Goal: Information Seeking & Learning: Check status

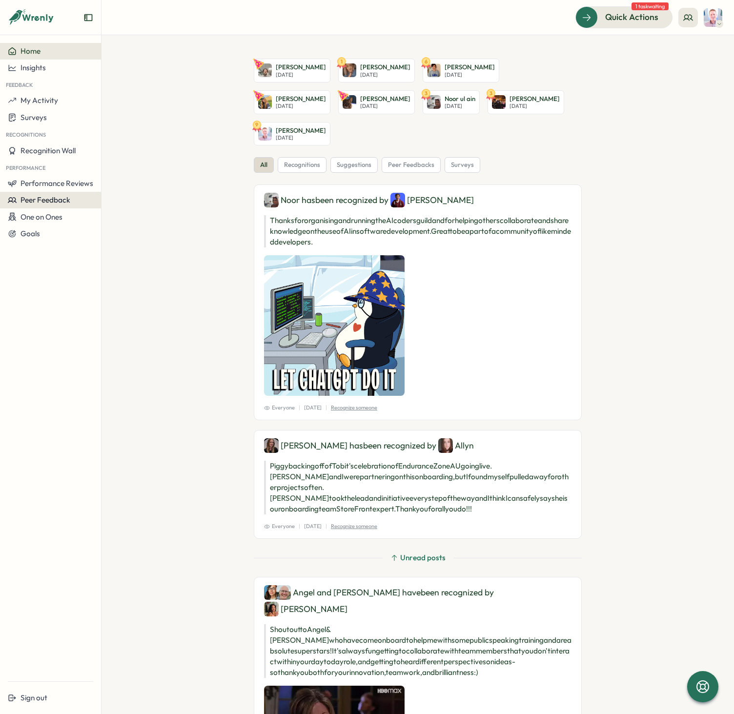
click at [32, 200] on span "Peer Feedback" at bounding box center [46, 199] width 50 height 9
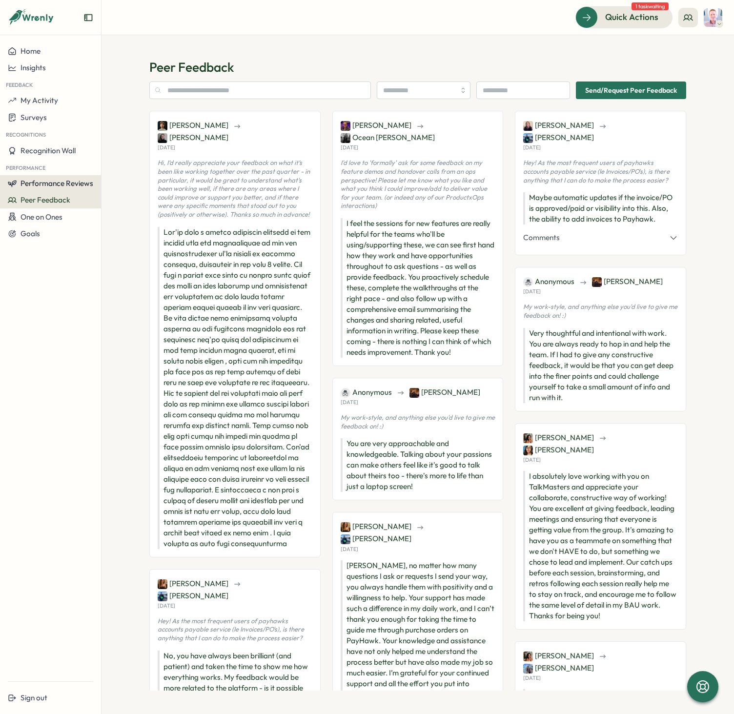
click at [37, 185] on span "Performance Reviews" at bounding box center [57, 183] width 73 height 9
click at [105, 173] on div "Reviews" at bounding box center [116, 174] width 27 height 11
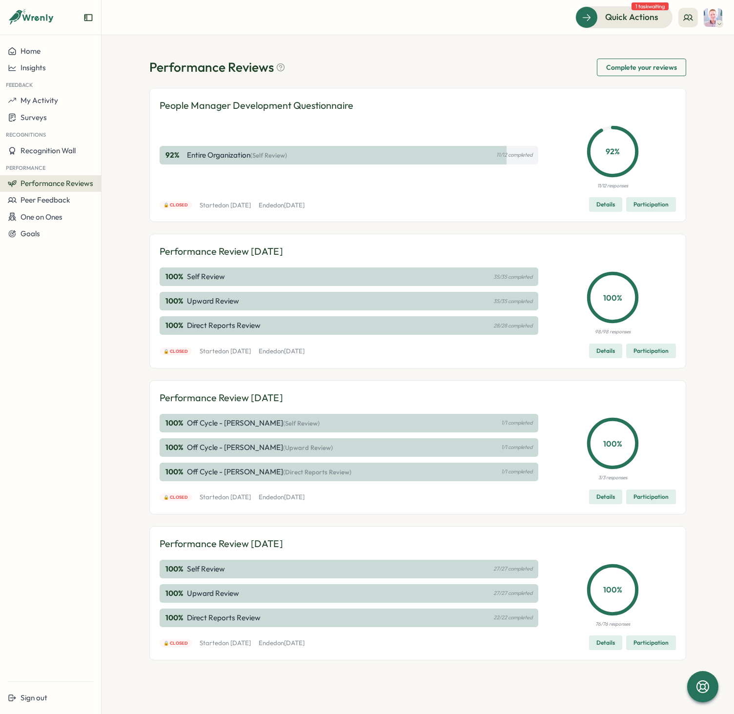
click at [601, 354] on span "Details" at bounding box center [605, 351] width 19 height 14
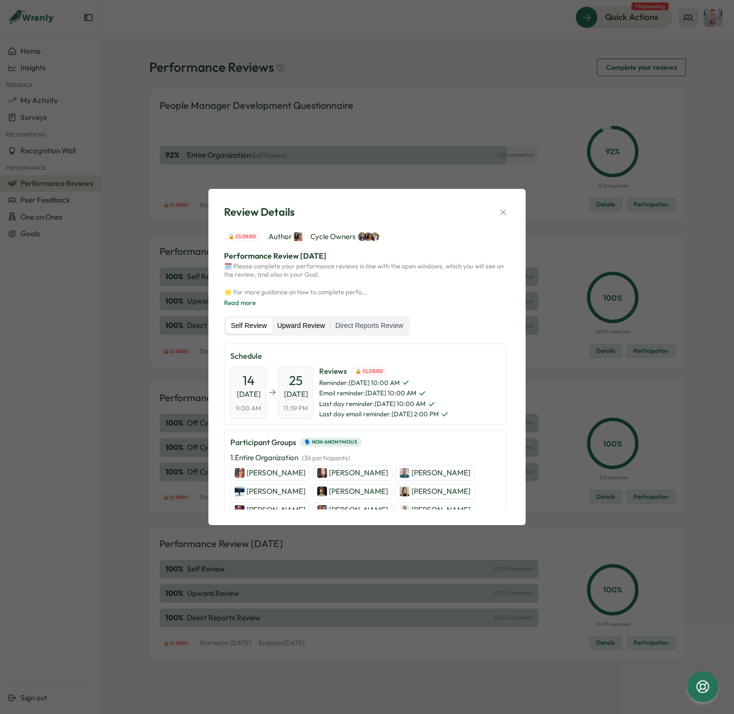
click at [294, 329] on label "Upward Review" at bounding box center [301, 326] width 58 height 16
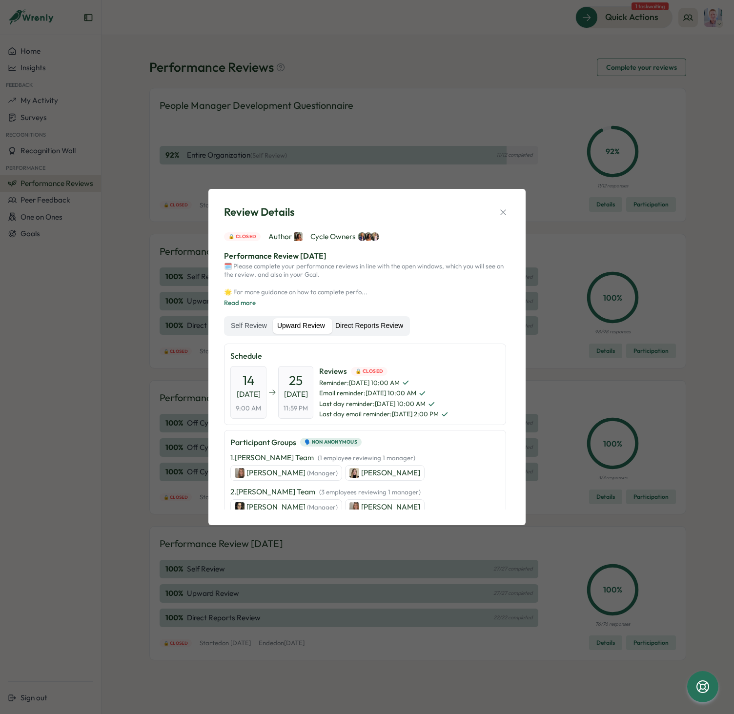
click at [358, 326] on label "Direct Reports Review" at bounding box center [369, 326] width 78 height 16
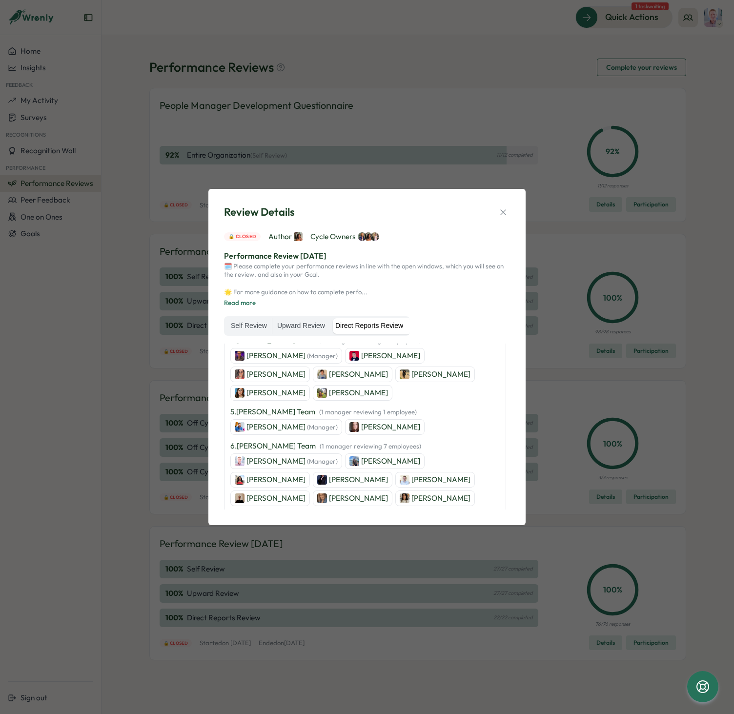
scroll to position [272, 0]
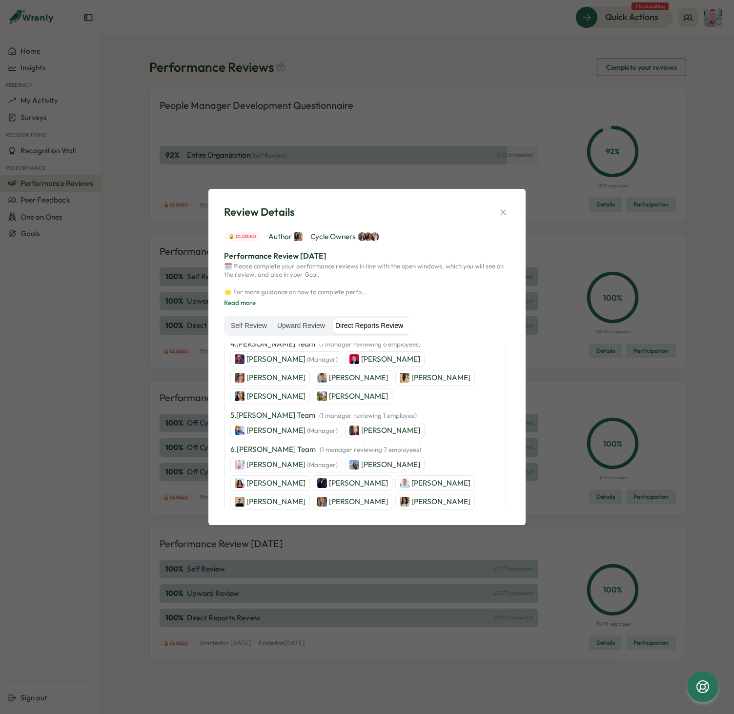
click at [257, 459] on p "Martyn Fagg (Manager)" at bounding box center [292, 464] width 91 height 11
click at [130, 352] on div "Review Details 🔒 Closed Author Cycle Owners Performance Review July 2025 🗓️ Ple…" at bounding box center [367, 357] width 734 height 714
click at [505, 213] on icon "button" at bounding box center [502, 211] width 5 height 5
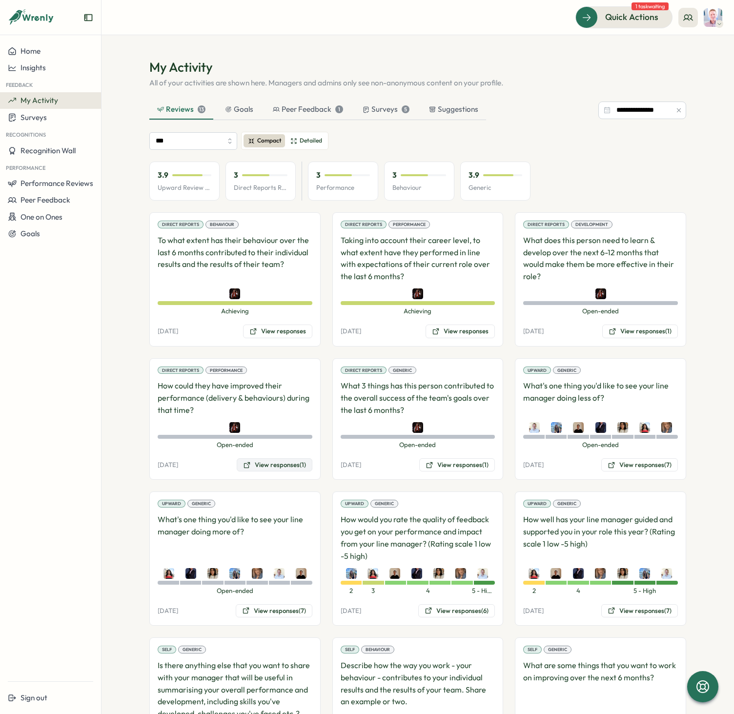
click at [260, 466] on button "View responses (1)" at bounding box center [275, 465] width 76 height 14
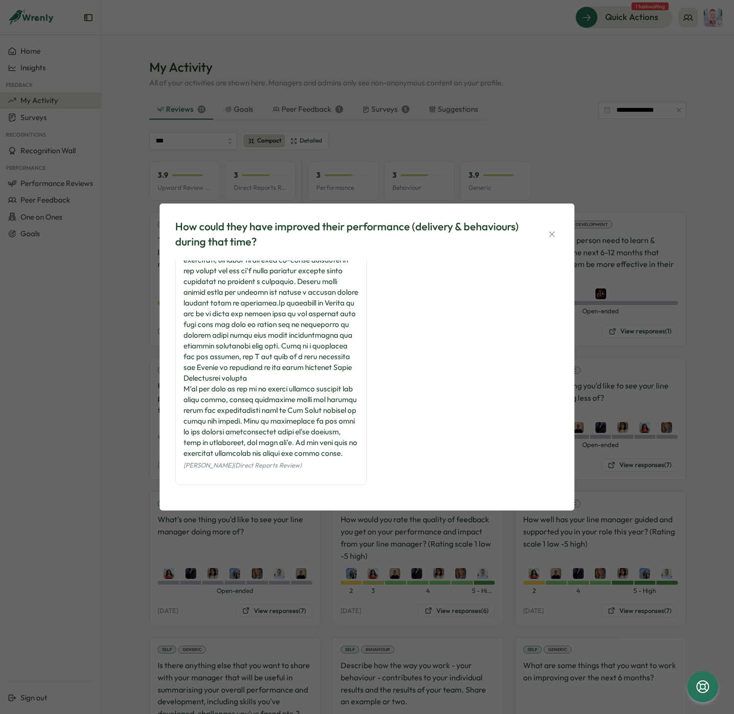
scroll to position [46, 0]
click at [117, 431] on div "How could they have improved their performance (delivery & behaviours) during t…" at bounding box center [367, 357] width 734 height 714
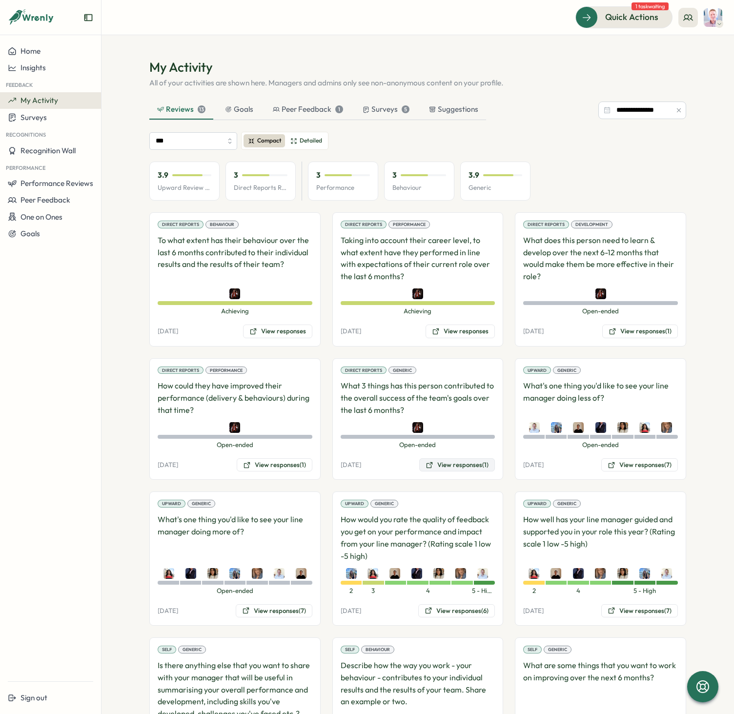
click at [439, 469] on button "View responses (1)" at bounding box center [457, 465] width 76 height 14
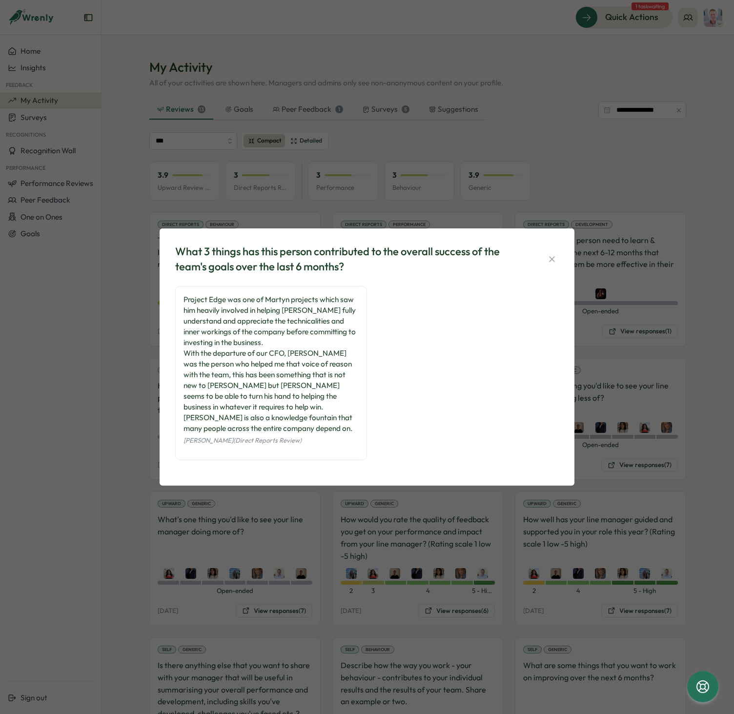
click at [135, 430] on div "What 3 things has this person contributed to the overall success of the team's …" at bounding box center [367, 357] width 734 height 714
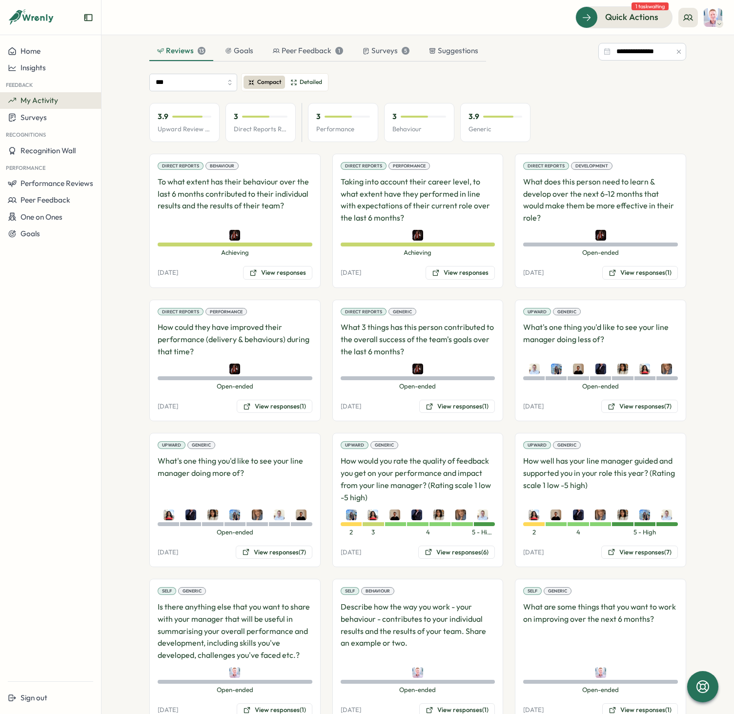
scroll to position [215, 0]
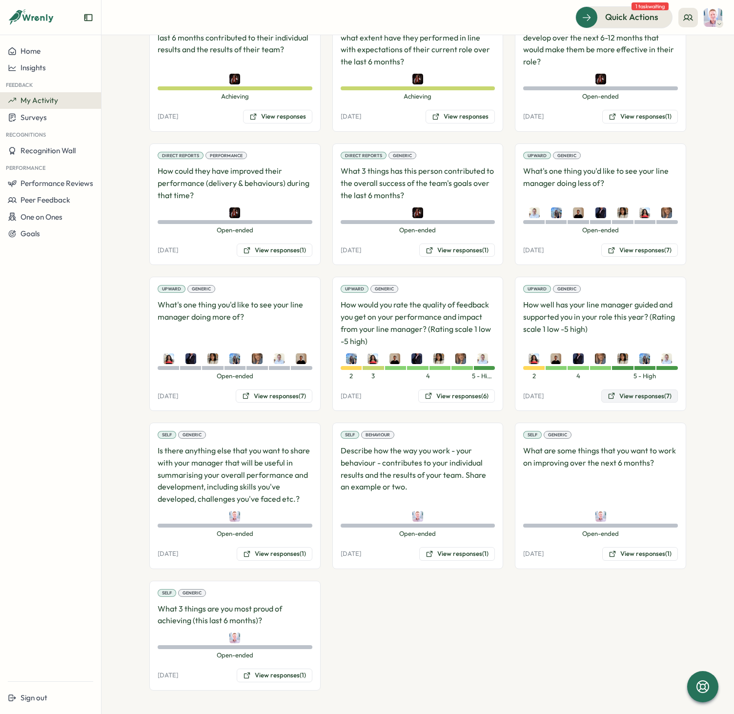
click at [617, 399] on button "View responses (7)" at bounding box center [639, 397] width 77 height 14
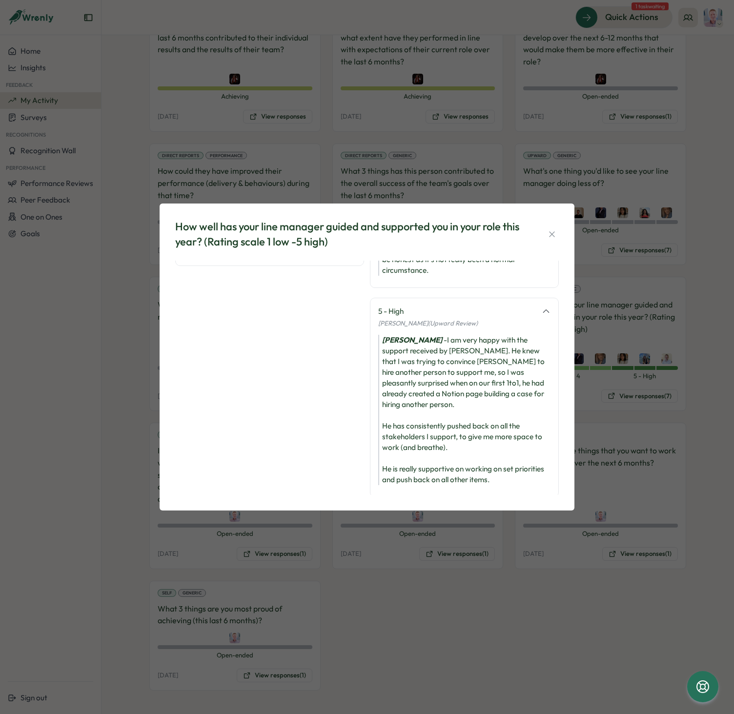
scroll to position [469, 0]
click at [379, 593] on div "How well has your line manager guided and supported you in your role this year?…" at bounding box center [367, 357] width 734 height 714
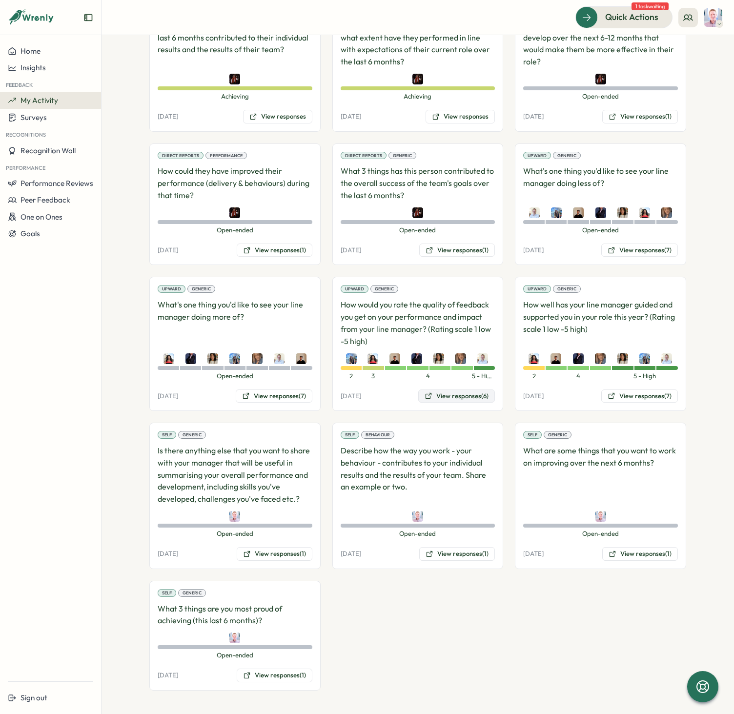
click at [432, 396] on button "View responses (6)" at bounding box center [456, 397] width 77 height 14
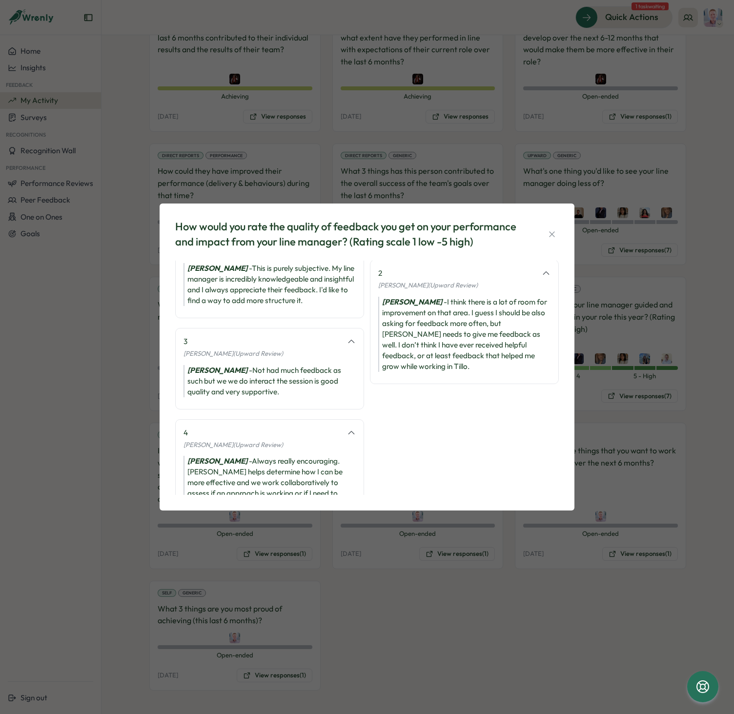
scroll to position [141, 0]
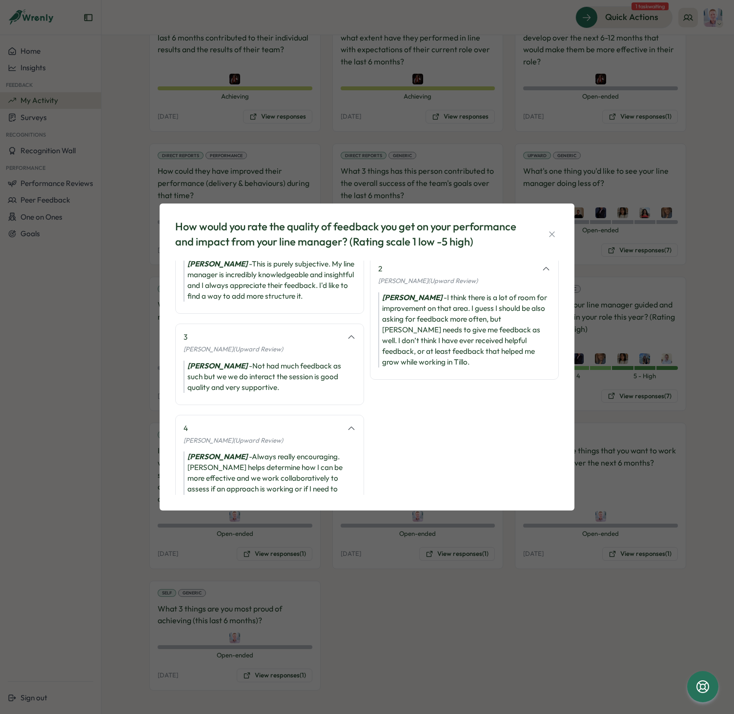
click at [459, 538] on div "How would you rate the quality of feedback you get on your performance and impa…" at bounding box center [367, 357] width 734 height 714
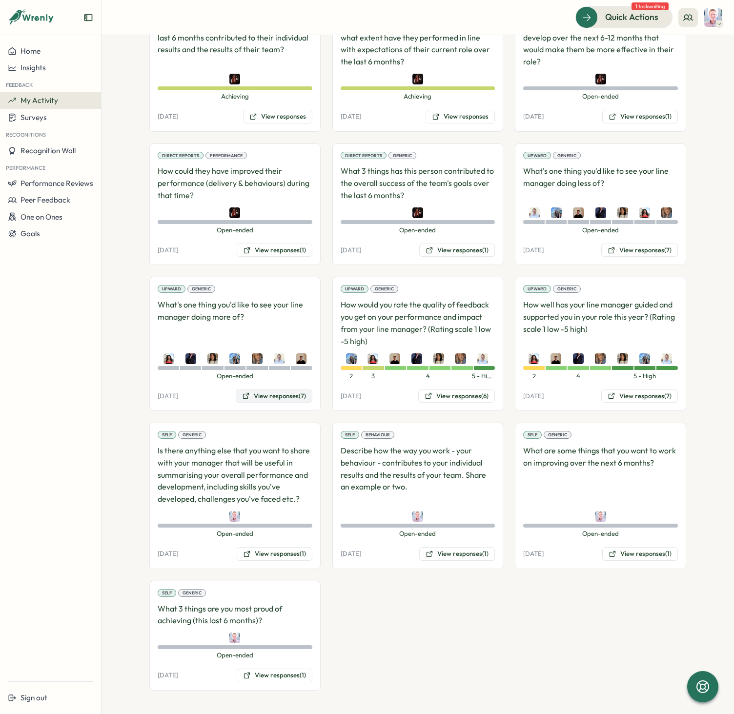
click at [267, 400] on button "View responses (7)" at bounding box center [274, 397] width 77 height 14
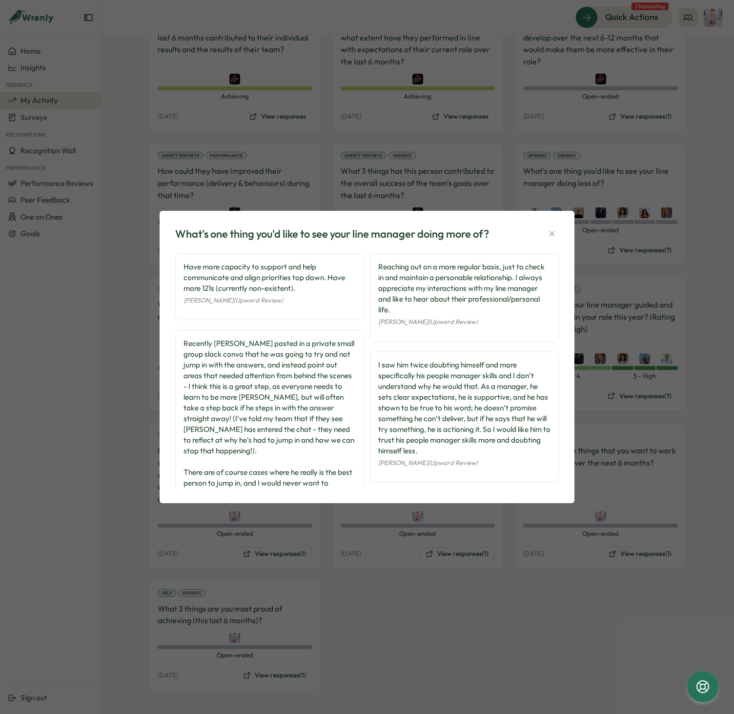
click at [445, 525] on div "What's one thing you'd like to see your line manager doing more of? Have more c…" at bounding box center [367, 357] width 734 height 714
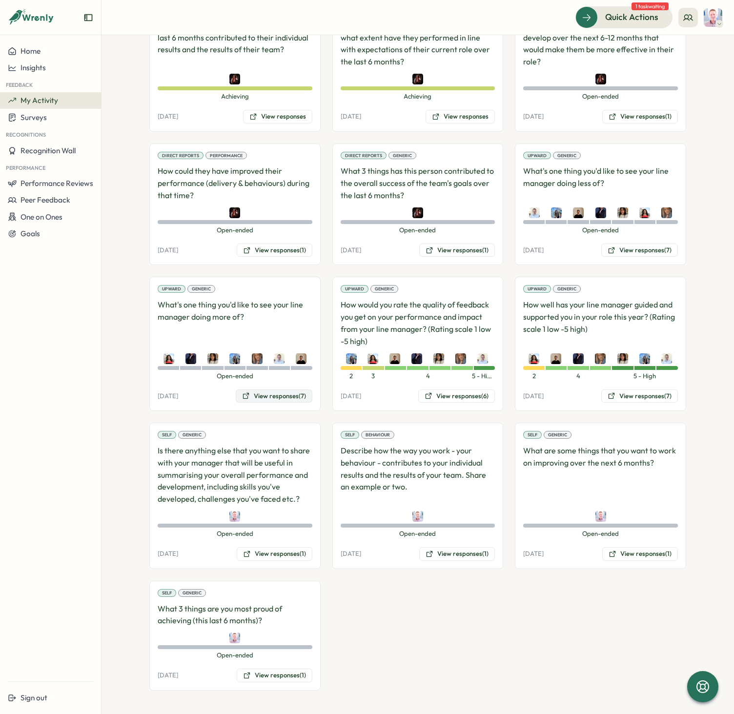
click at [264, 394] on button "View responses (7)" at bounding box center [274, 397] width 77 height 14
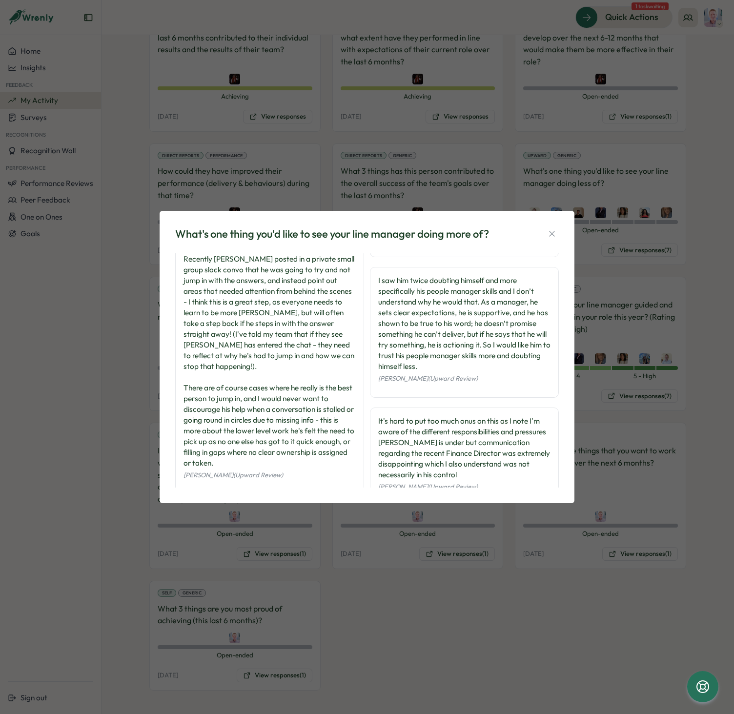
scroll to position [81, 0]
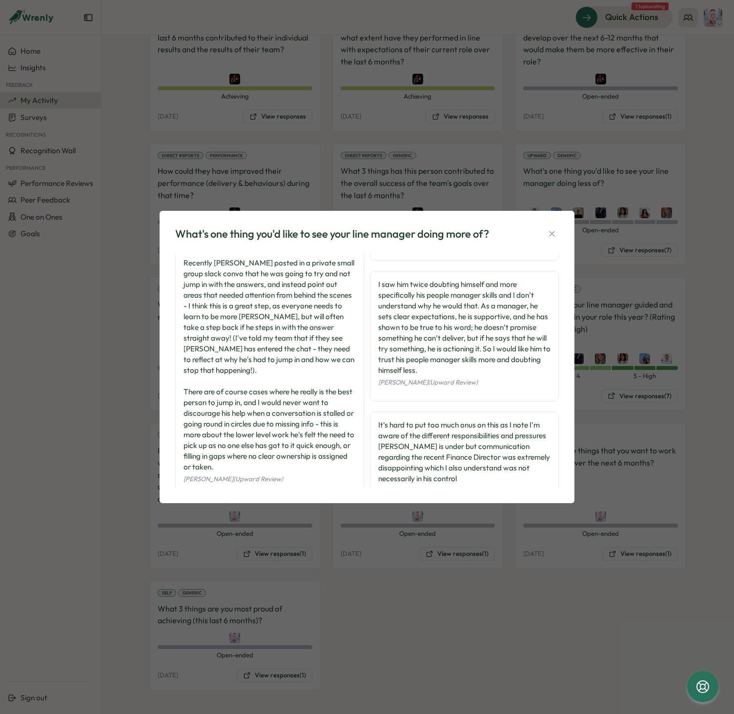
drag, startPoint x: 617, startPoint y: 178, endPoint x: 592, endPoint y: 206, distance: 38.0
click at [617, 180] on div "What's one thing you'd like to see your line manager doing more of? Have more c…" at bounding box center [367, 357] width 734 height 714
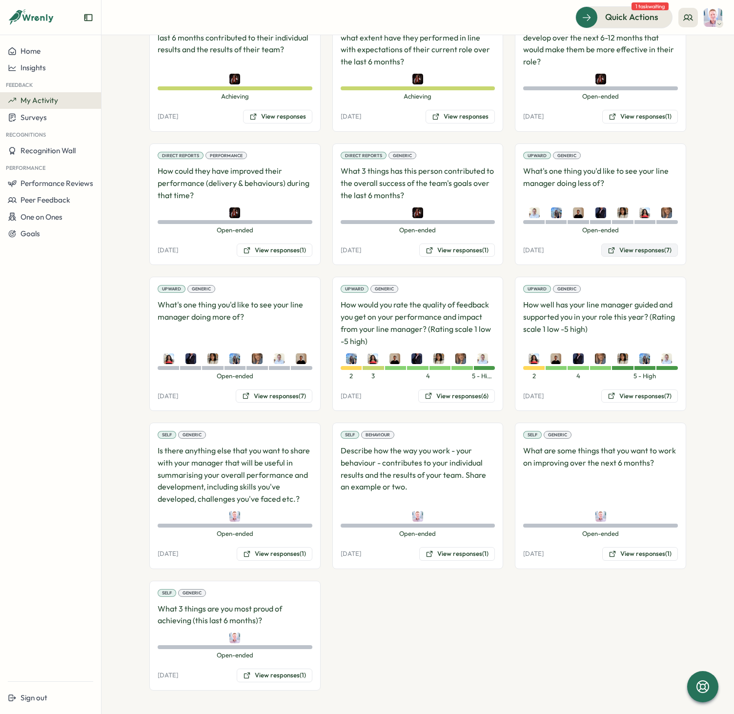
click at [610, 250] on icon at bounding box center [612, 251] width 8 height 8
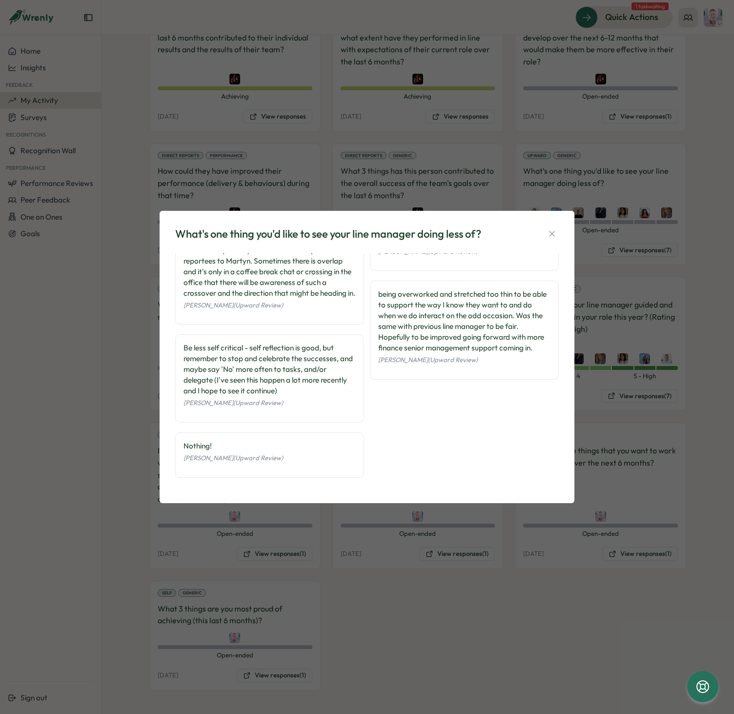
scroll to position [115, 0]
drag, startPoint x: 552, startPoint y: 230, endPoint x: 554, endPoint y: 226, distance: 5.0
click at [553, 229] on icon "button" at bounding box center [552, 234] width 10 height 10
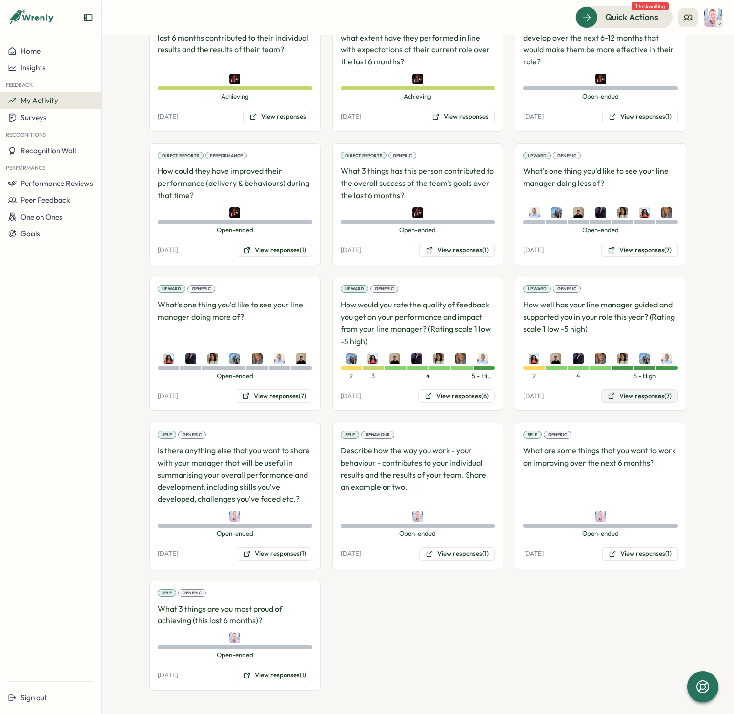
click at [648, 395] on button "View responses (7)" at bounding box center [639, 397] width 77 height 14
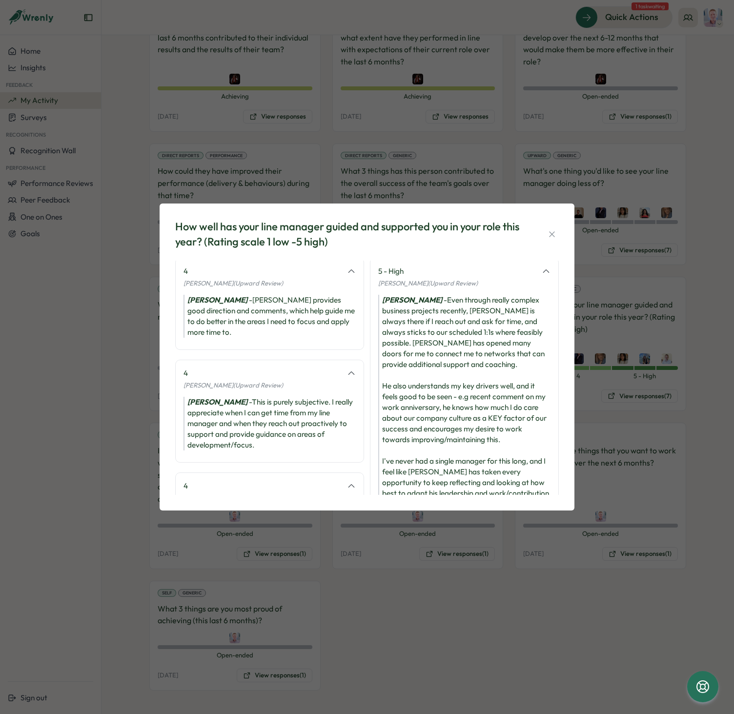
scroll to position [0, 0]
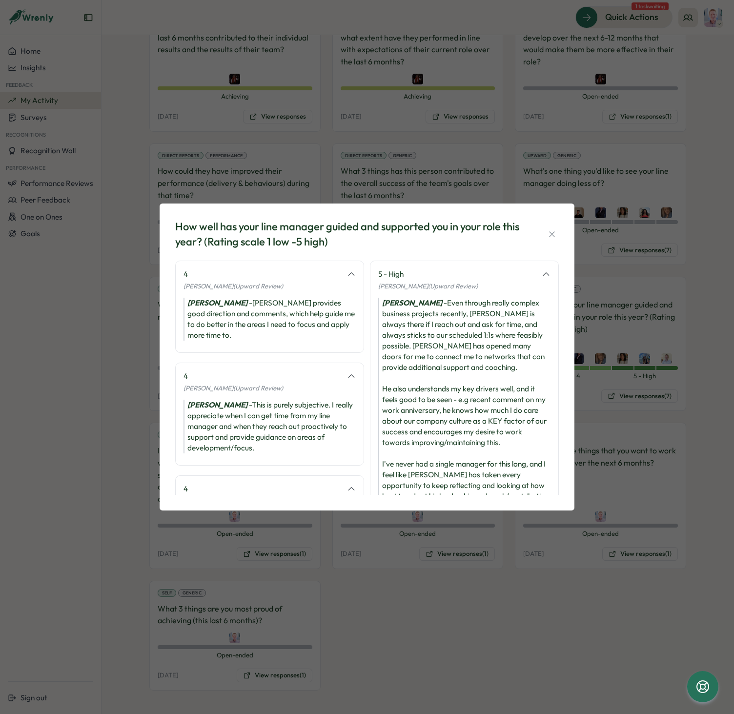
click at [614, 355] on div "How well has your line manager guided and supported you in your role this year?…" at bounding box center [367, 357] width 734 height 714
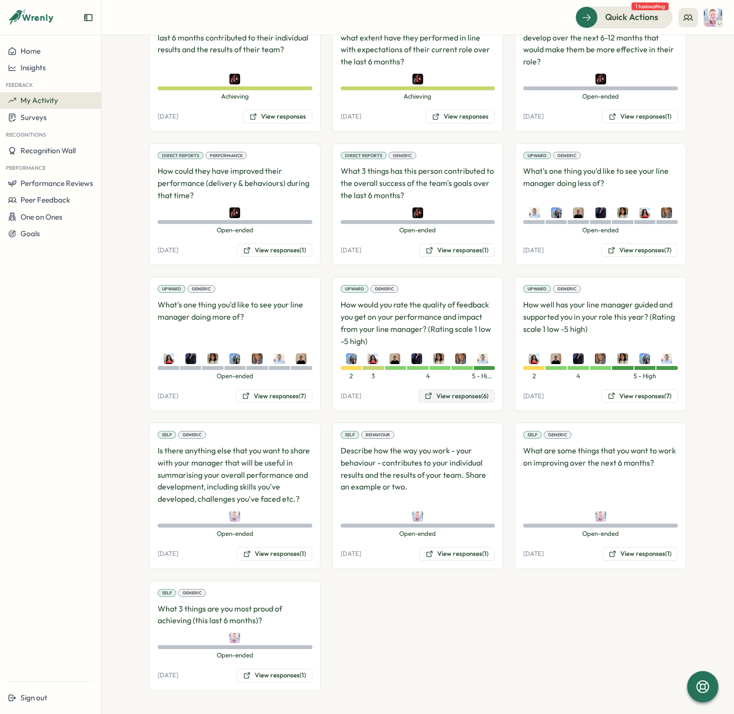
click at [467, 395] on button "View responses (6)" at bounding box center [456, 397] width 77 height 14
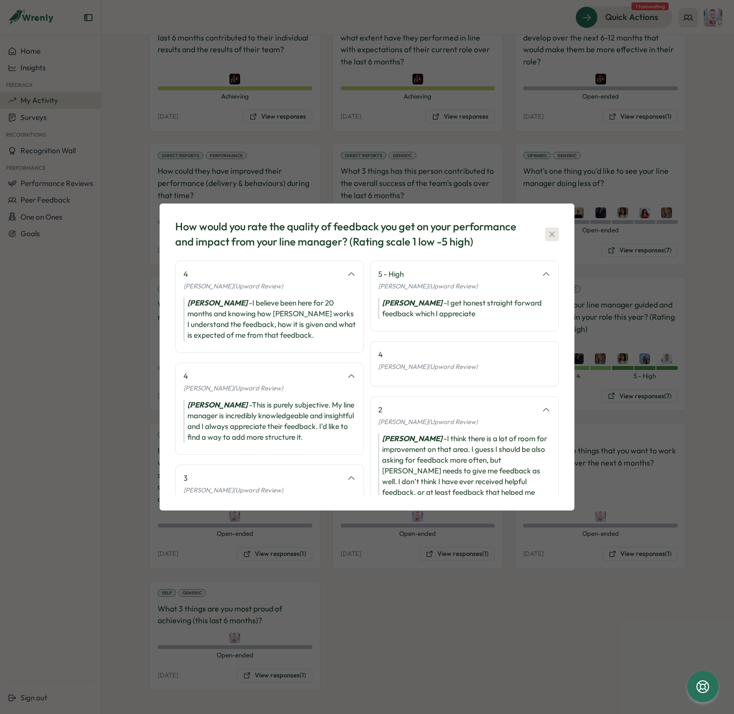
click at [549, 229] on icon "button" at bounding box center [552, 234] width 10 height 10
